Goal: Obtain resource: Download file/media

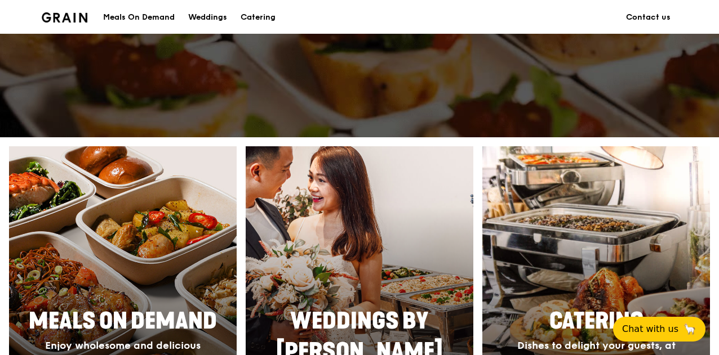
scroll to position [507, 0]
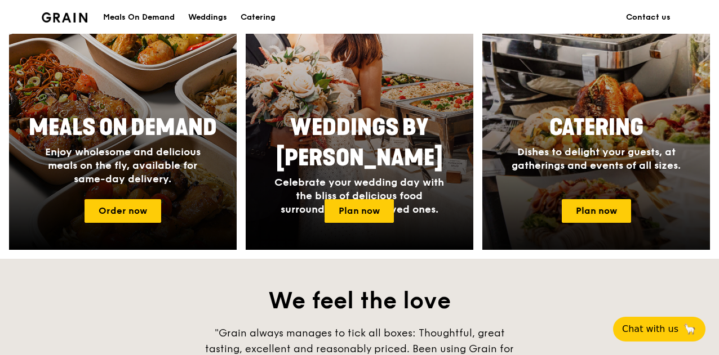
click at [586, 198] on div at bounding box center [596, 101] width 250 height 327
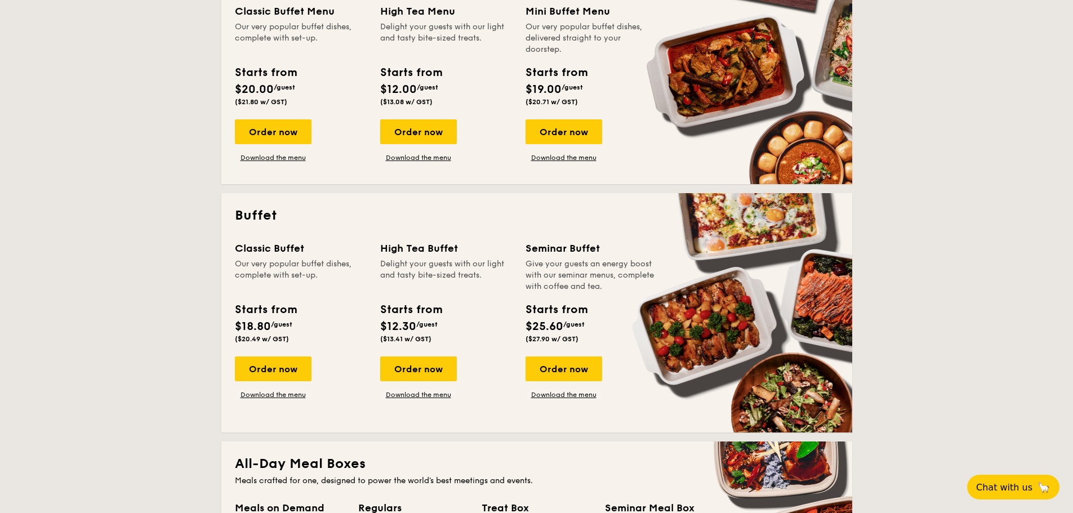
scroll to position [338, 0]
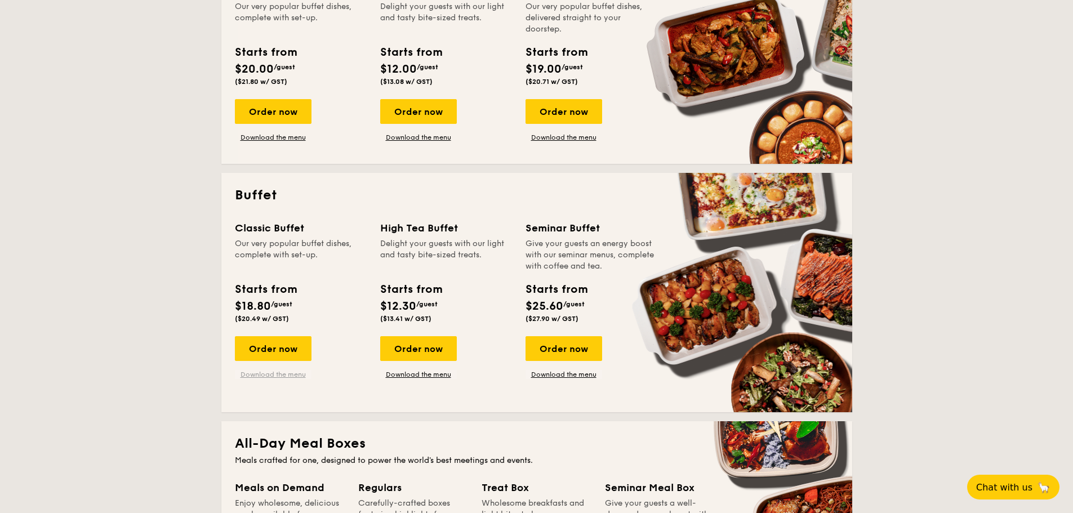
click at [297, 355] on link "Download the menu" at bounding box center [273, 374] width 77 height 9
